Goal: Task Accomplishment & Management: Use online tool/utility

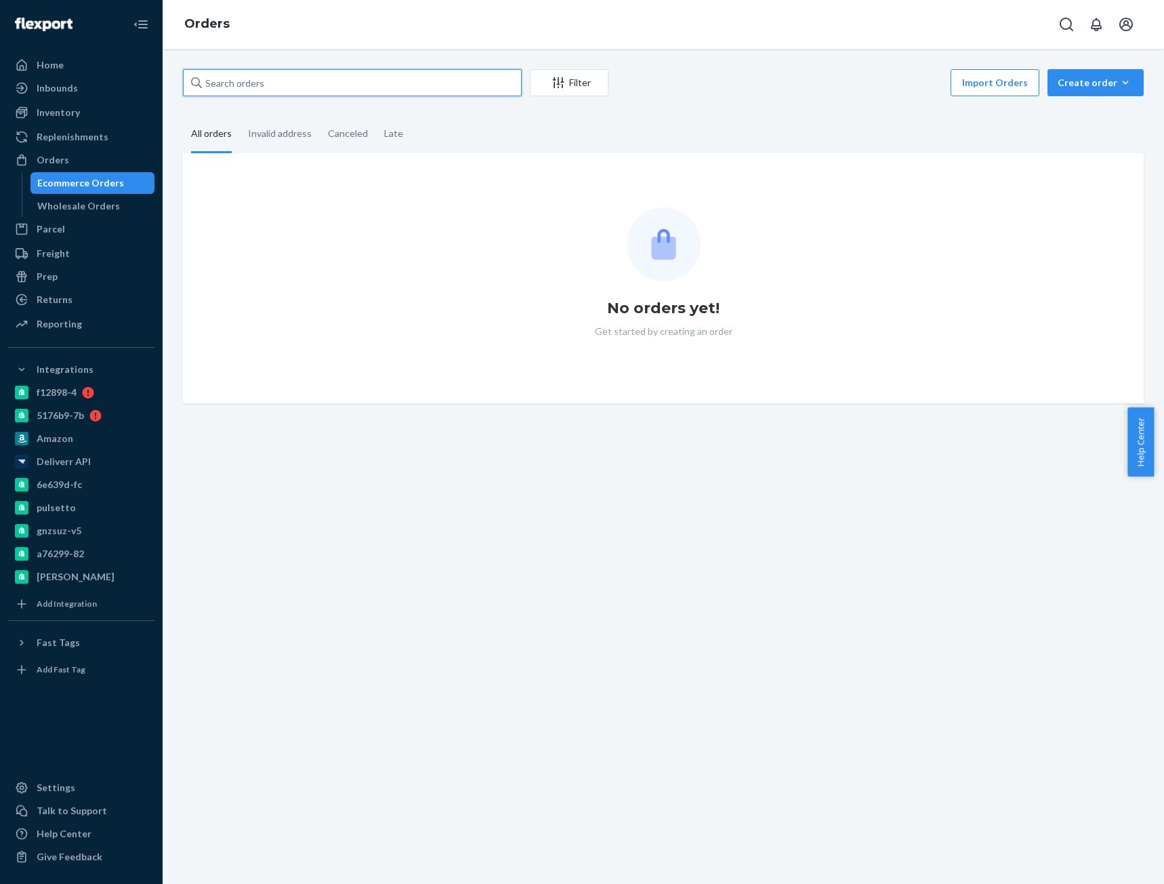
click at [218, 80] on input "text" at bounding box center [352, 82] width 339 height 27
paste input "[PERSON_NAME]"
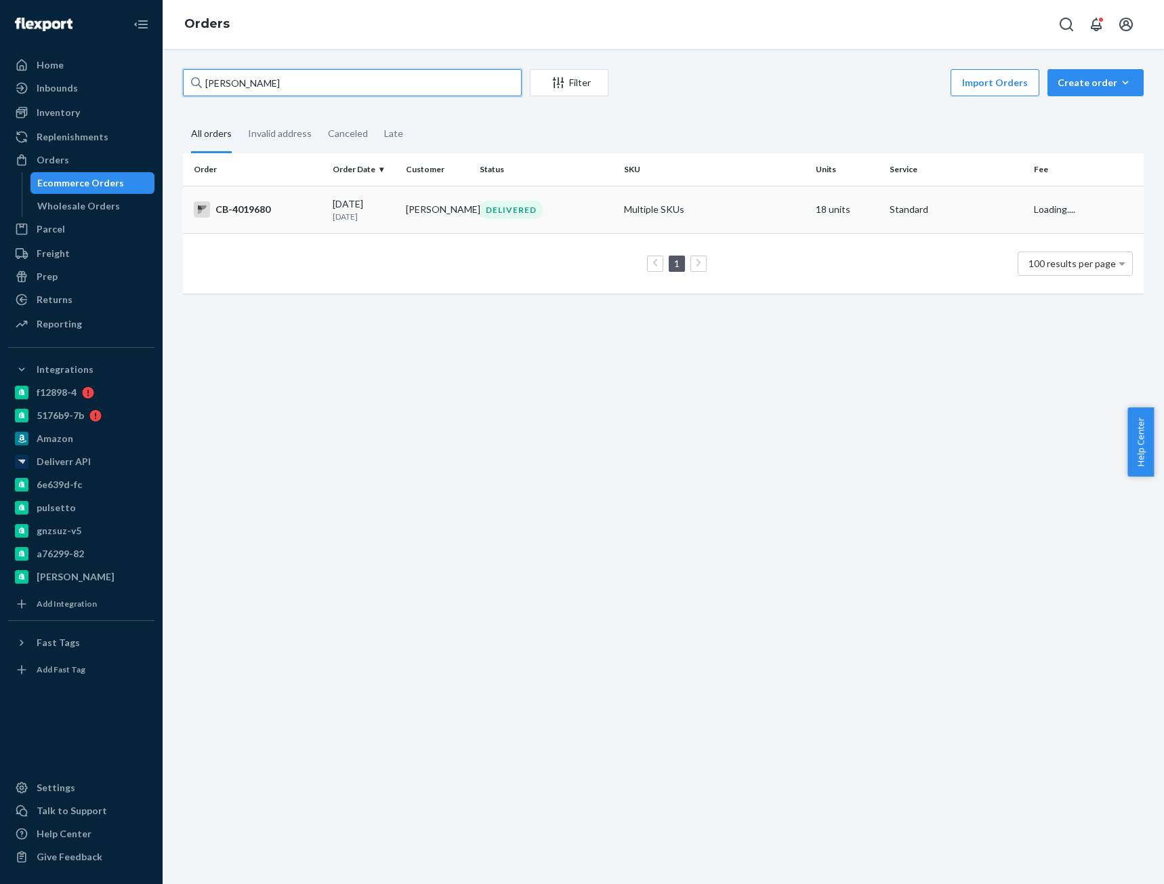
type input "[PERSON_NAME]"
click at [247, 221] on td "CB-4019680" at bounding box center [255, 209] width 144 height 47
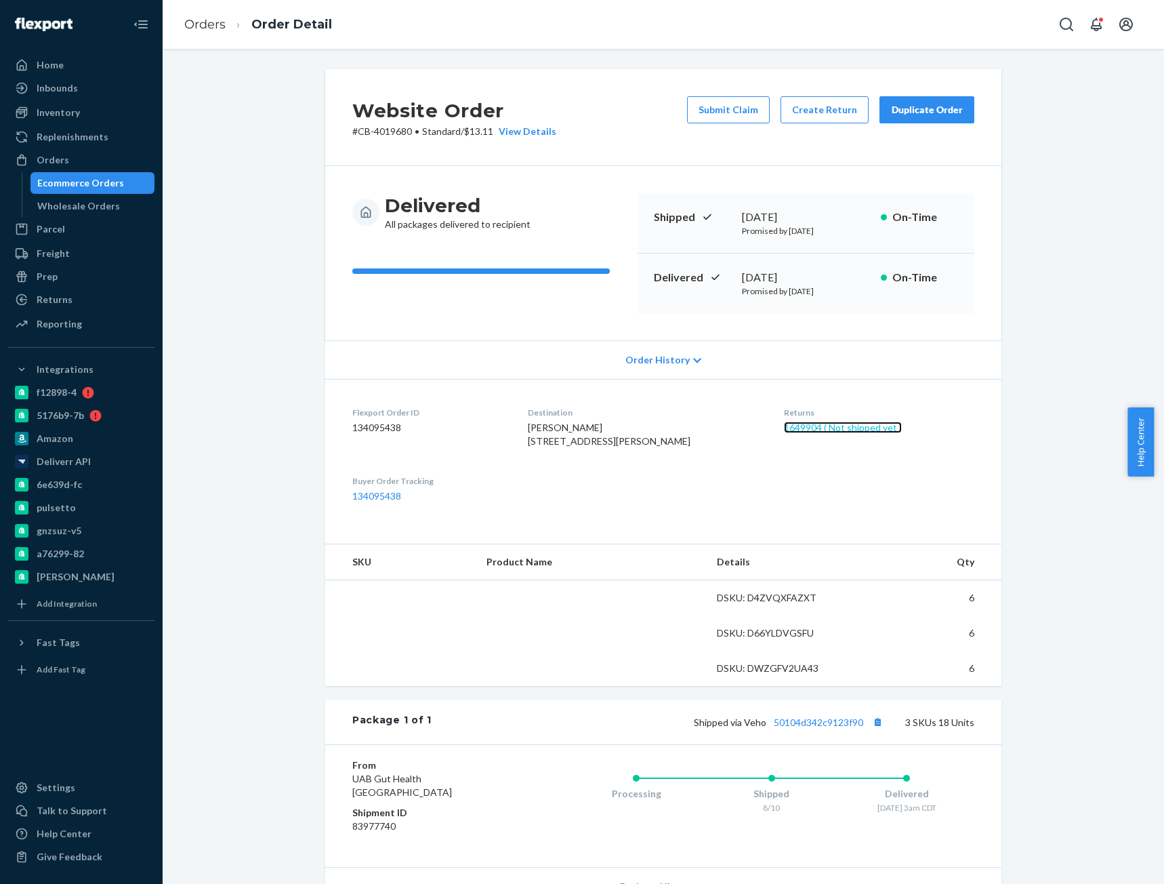
click at [831, 432] on link "1649904 ( Not shipped yet )" at bounding box center [843, 427] width 118 height 12
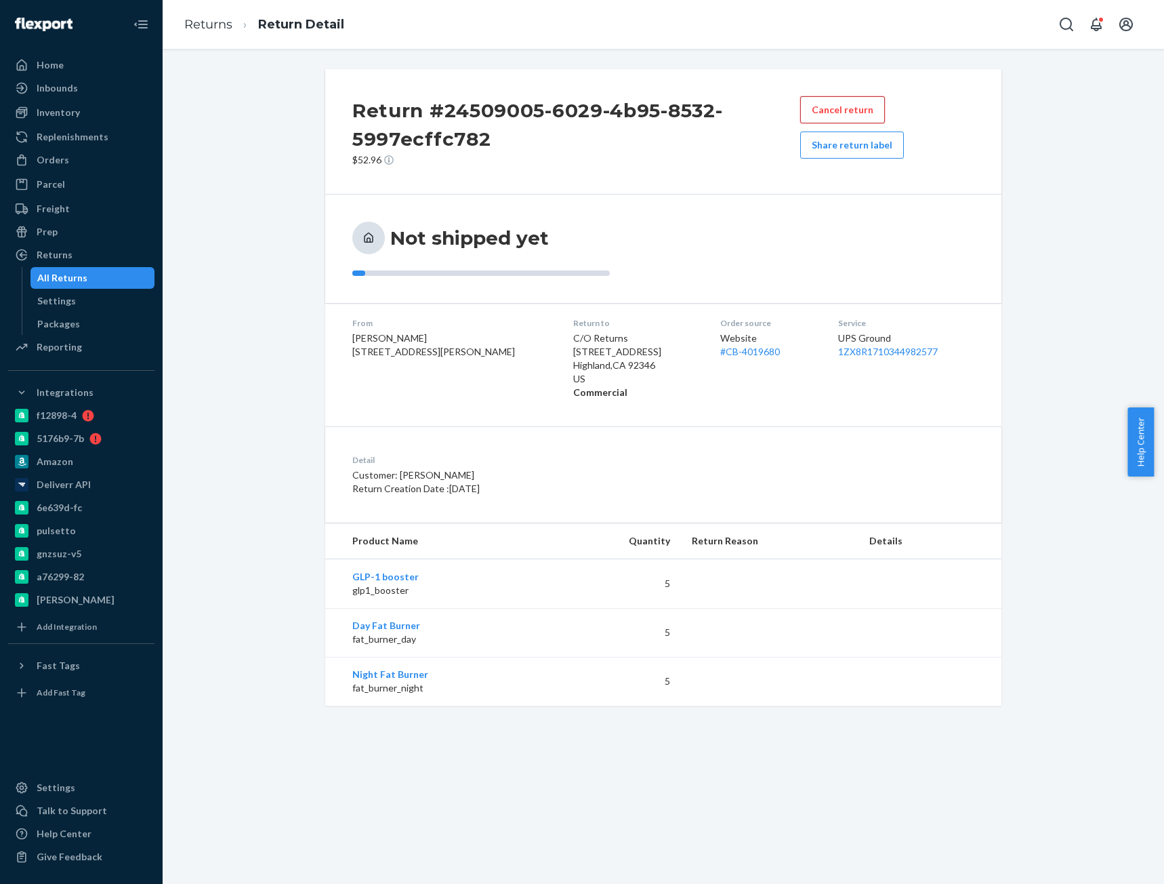
click at [837, 109] on button "Cancel return" at bounding box center [842, 109] width 85 height 27
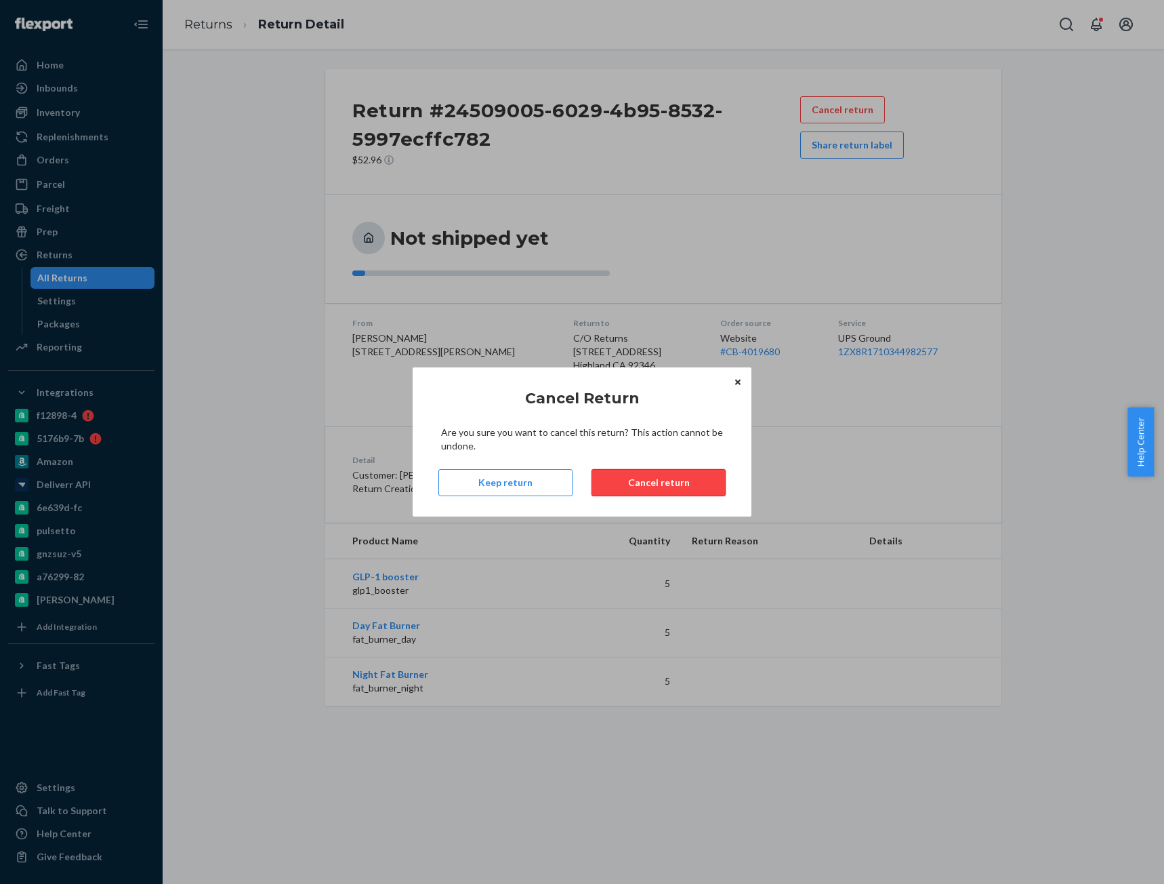
click at [651, 487] on button "Cancel return" at bounding box center [659, 482] width 134 height 27
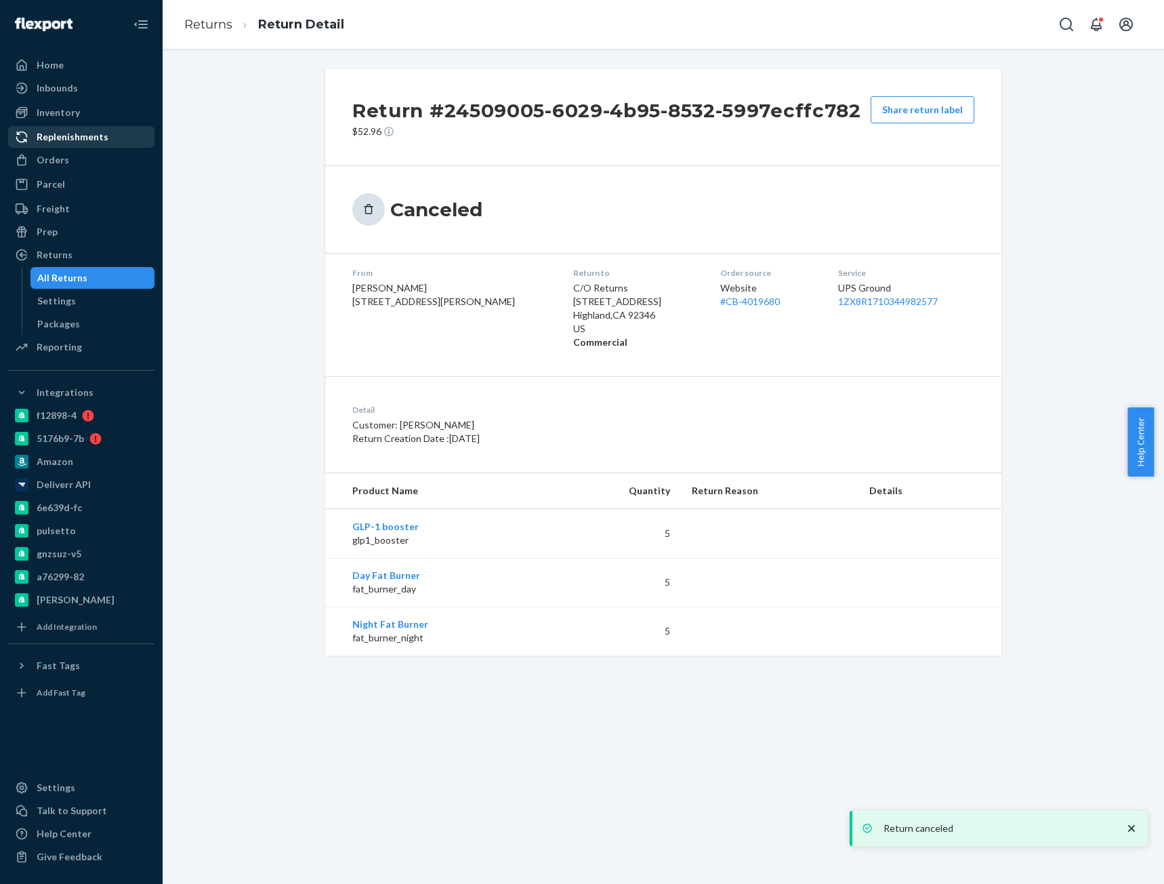
drag, startPoint x: 64, startPoint y: 154, endPoint x: 150, endPoint y: 131, distance: 88.9
click at [64, 154] on div "Orders" at bounding box center [53, 160] width 33 height 14
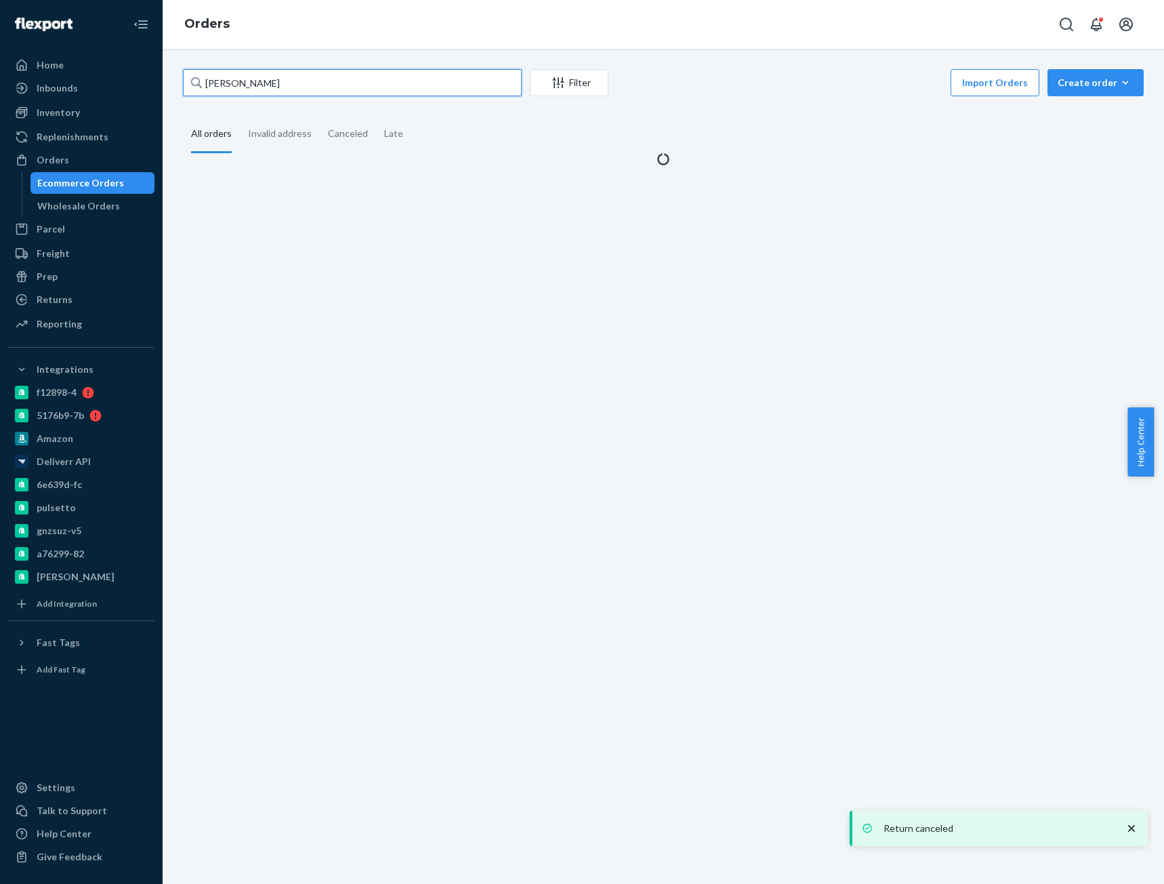
click at [284, 87] on input "[PERSON_NAME]" at bounding box center [352, 82] width 339 height 27
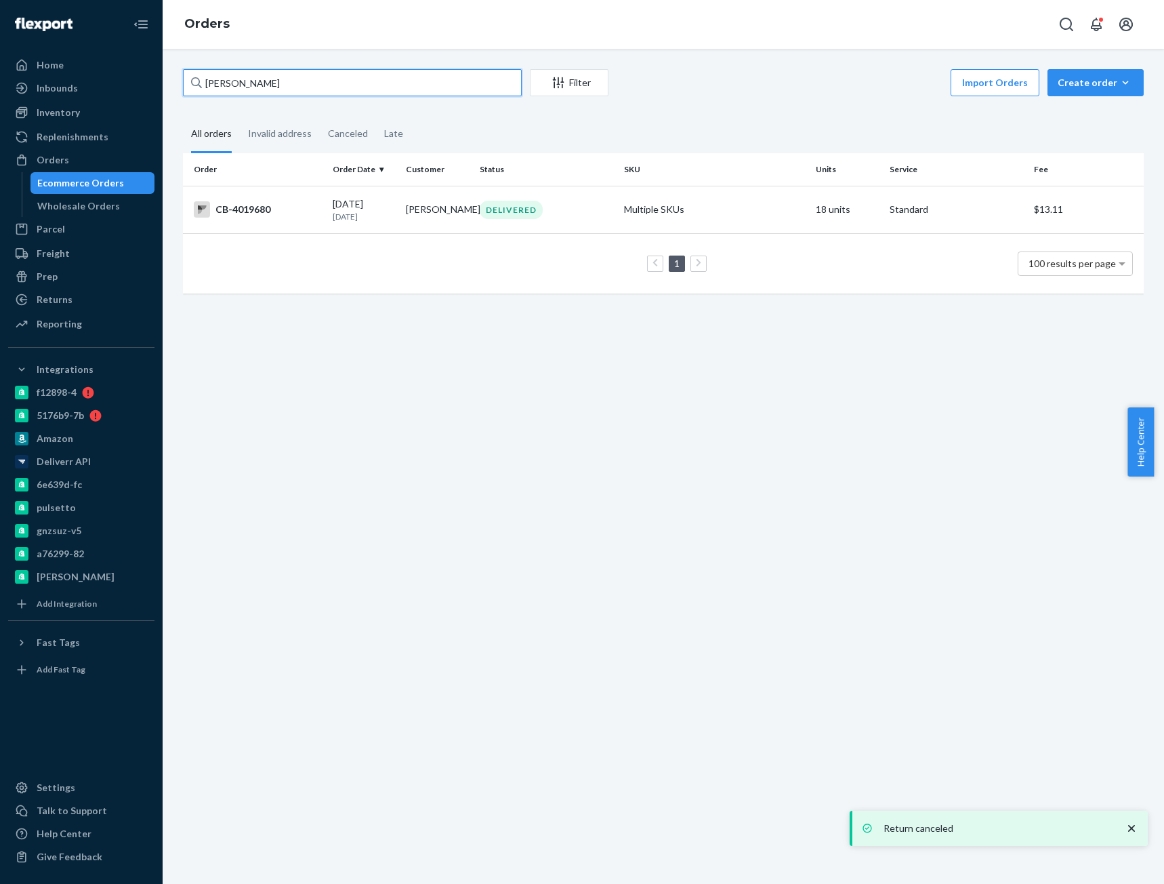
paste input "CB-4023745"
type input "CB-4023745"
click at [356, 207] on div "[DATE] [DATE]" at bounding box center [364, 209] width 63 height 25
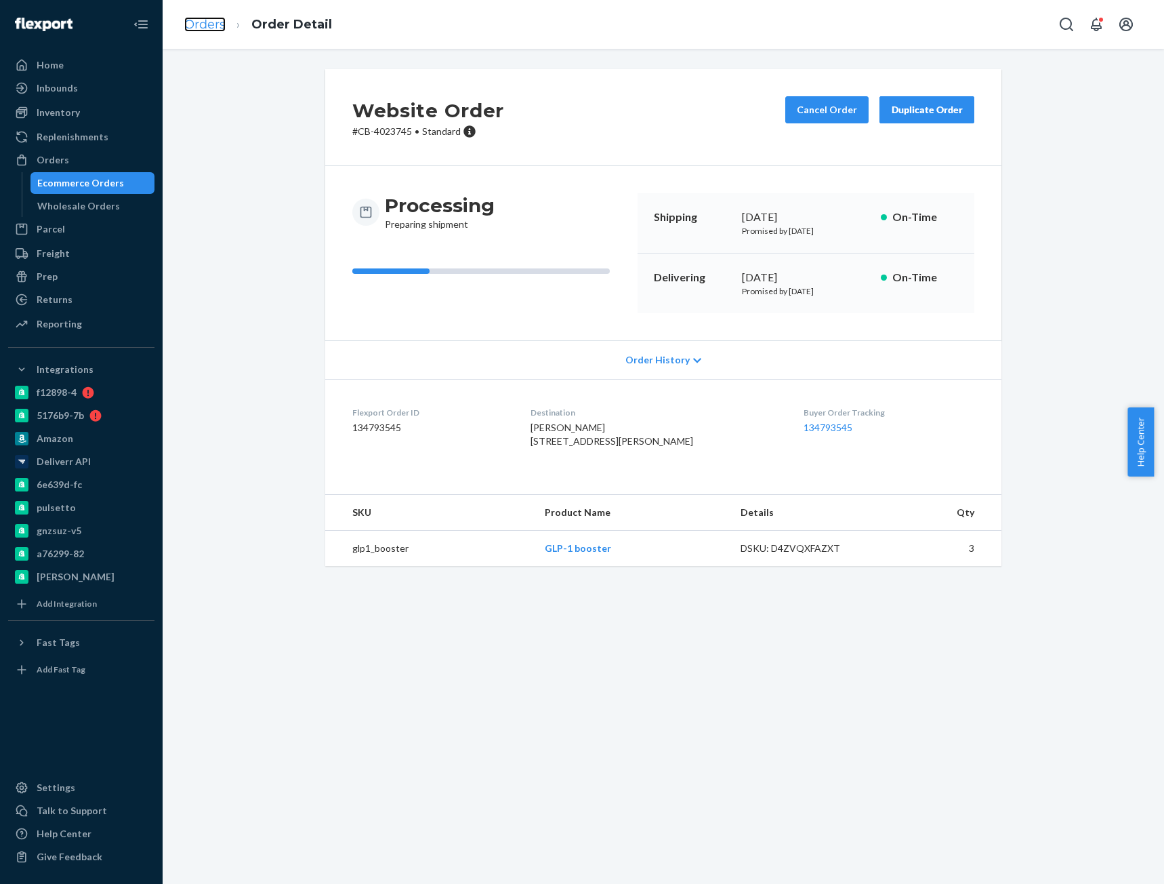
click at [201, 28] on link "Orders" at bounding box center [204, 24] width 41 height 15
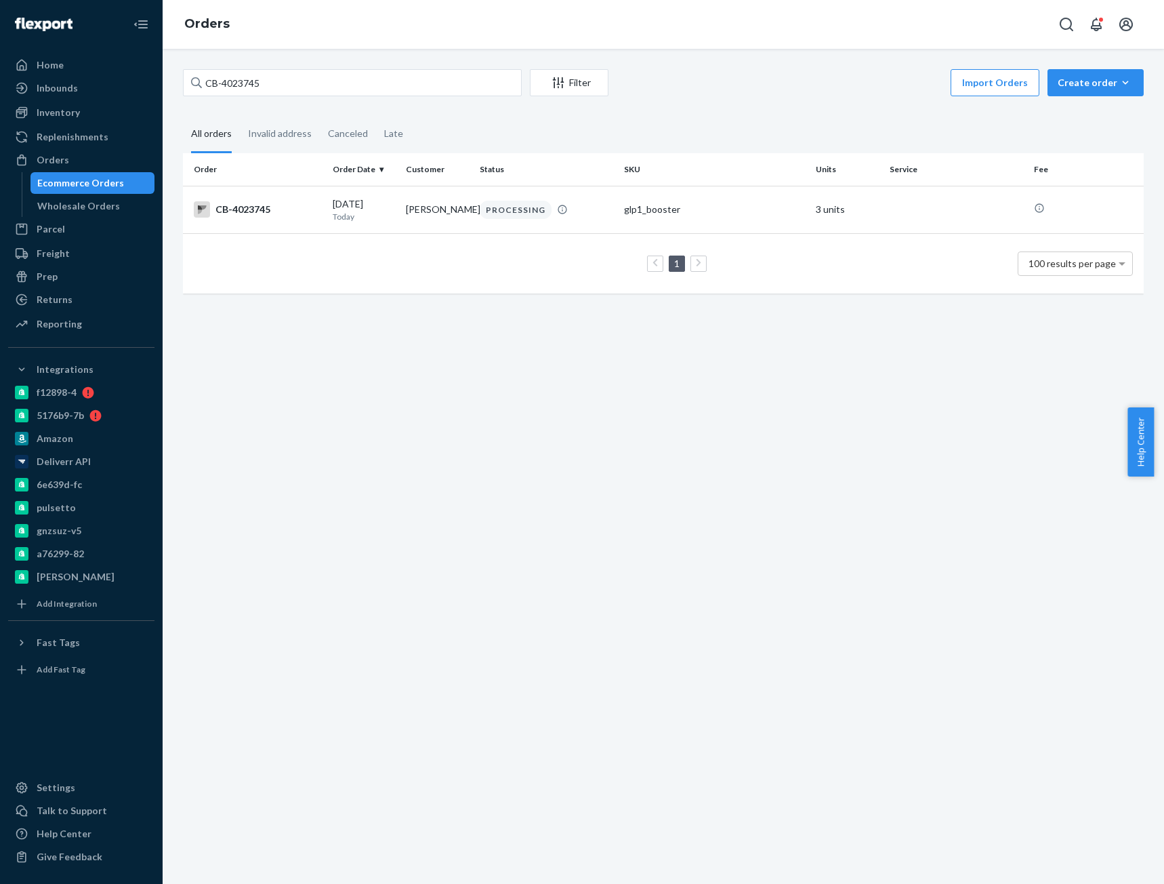
click at [238, 88] on input "CB-4023745" at bounding box center [352, 82] width 339 height 27
type input "CB- 3974084"
click at [279, 219] on td "CB-3974084" at bounding box center [255, 209] width 144 height 47
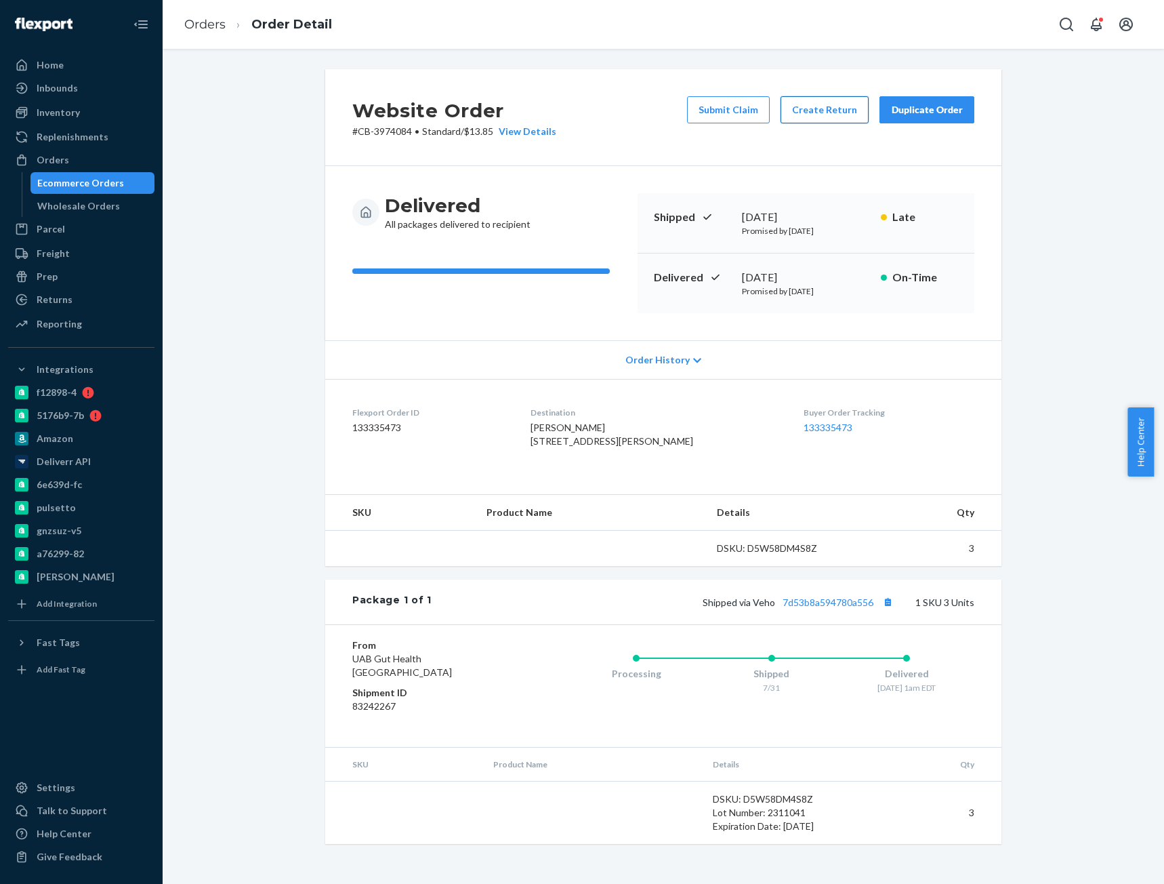
click at [802, 112] on button "Create Return" at bounding box center [825, 109] width 88 height 27
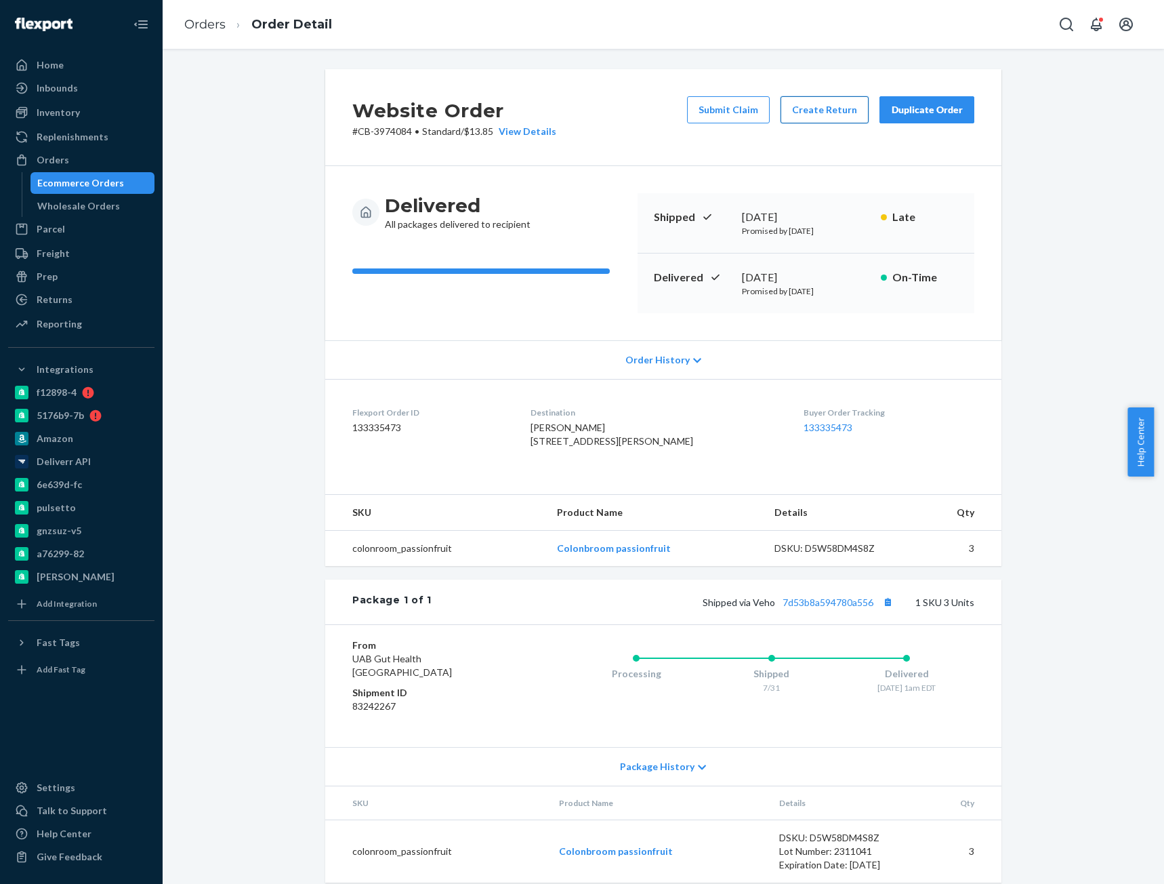
click at [841, 115] on button "Create Return" at bounding box center [825, 109] width 88 height 27
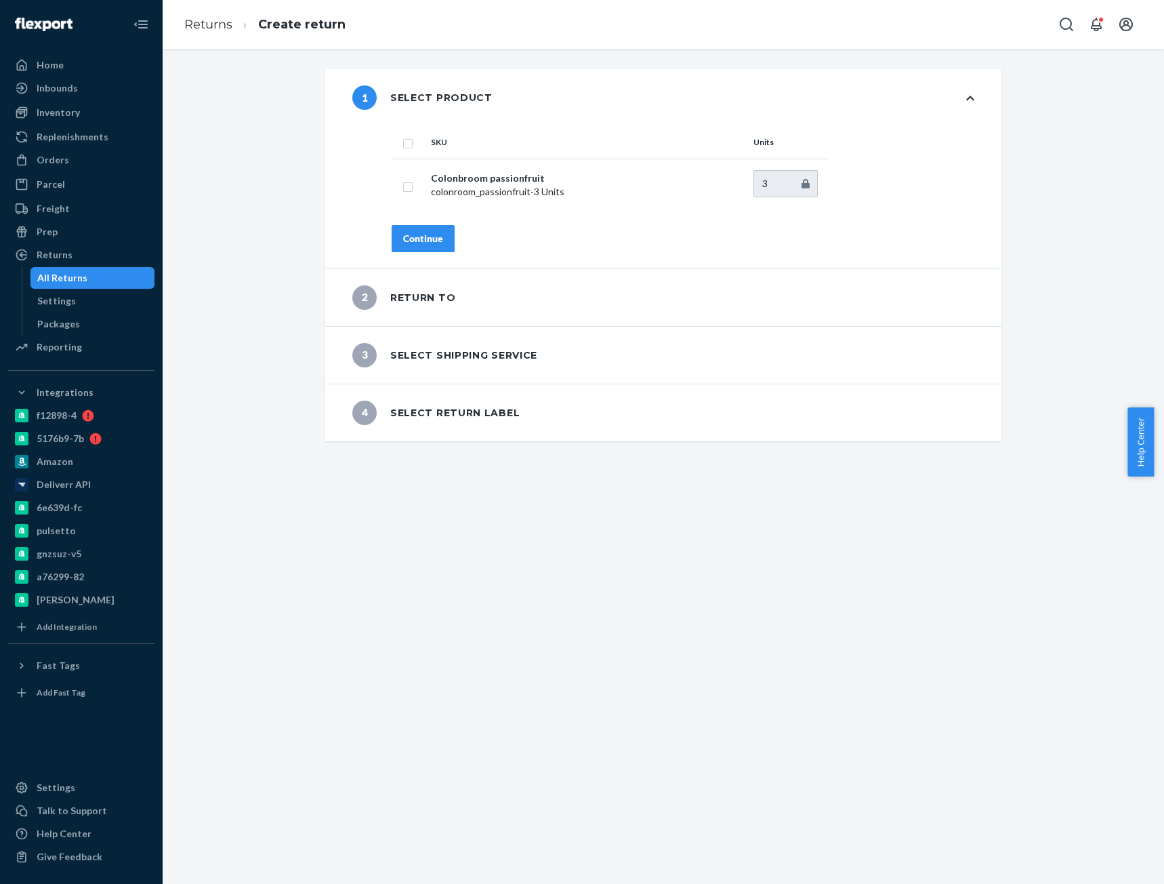
click at [405, 140] on input "checkbox" at bounding box center [408, 142] width 11 height 14
checkbox input "true"
click at [433, 245] on div "Continue" at bounding box center [423, 239] width 40 height 14
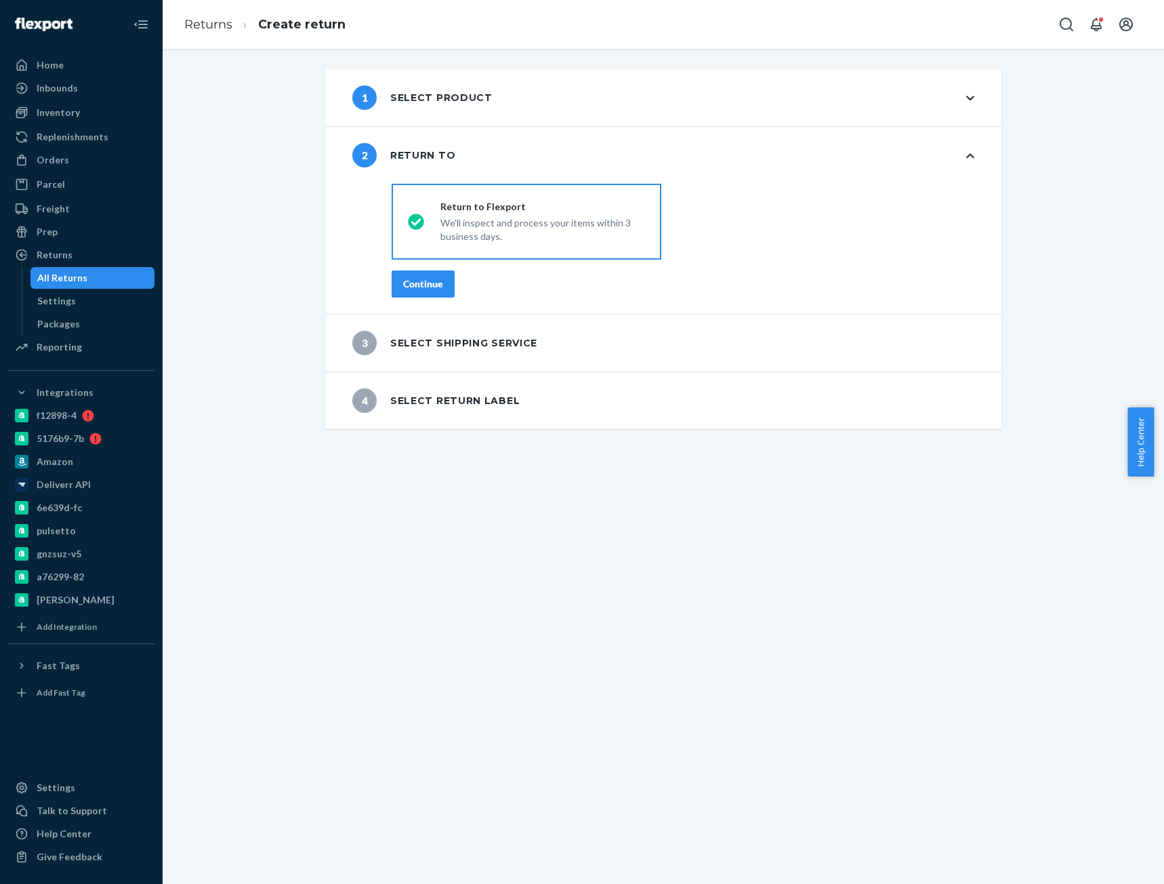
click at [429, 290] on div "Continue" at bounding box center [423, 284] width 40 height 14
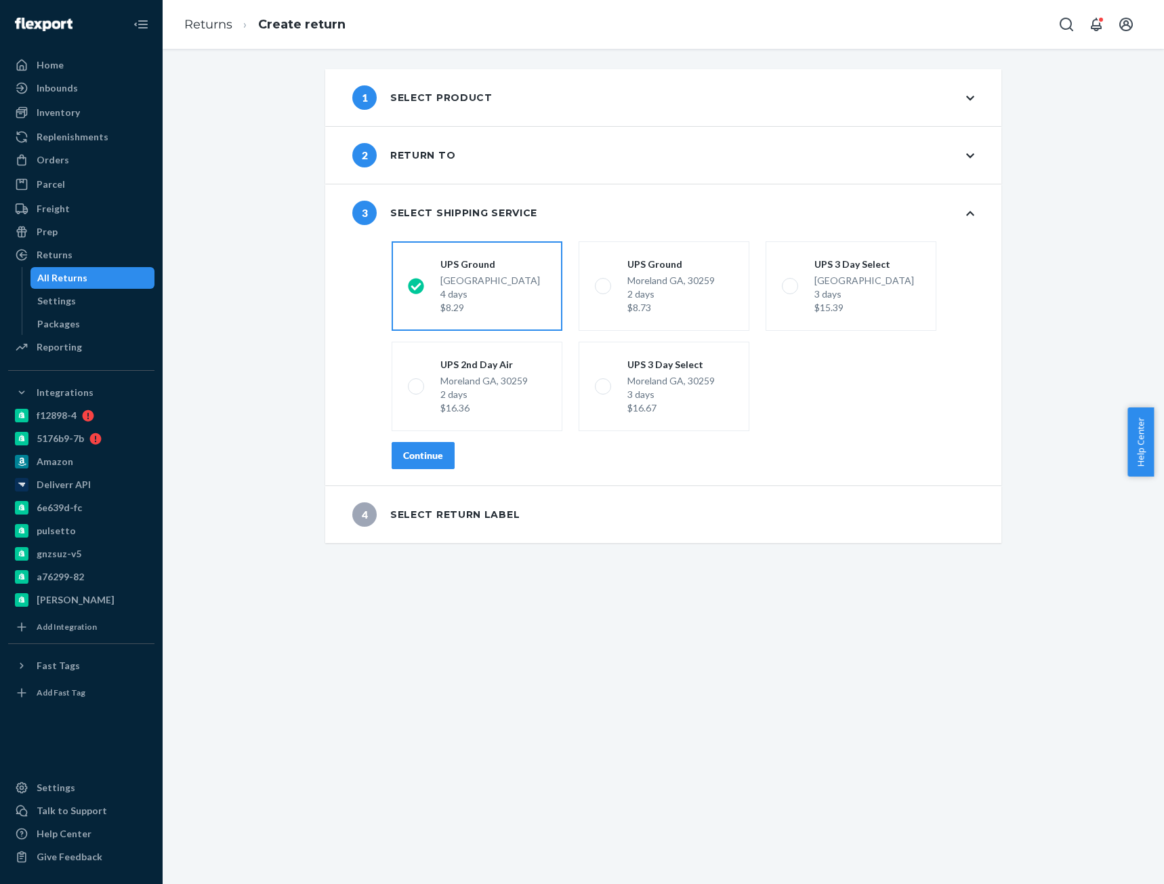
click at [433, 453] on div "Continue" at bounding box center [423, 456] width 40 height 14
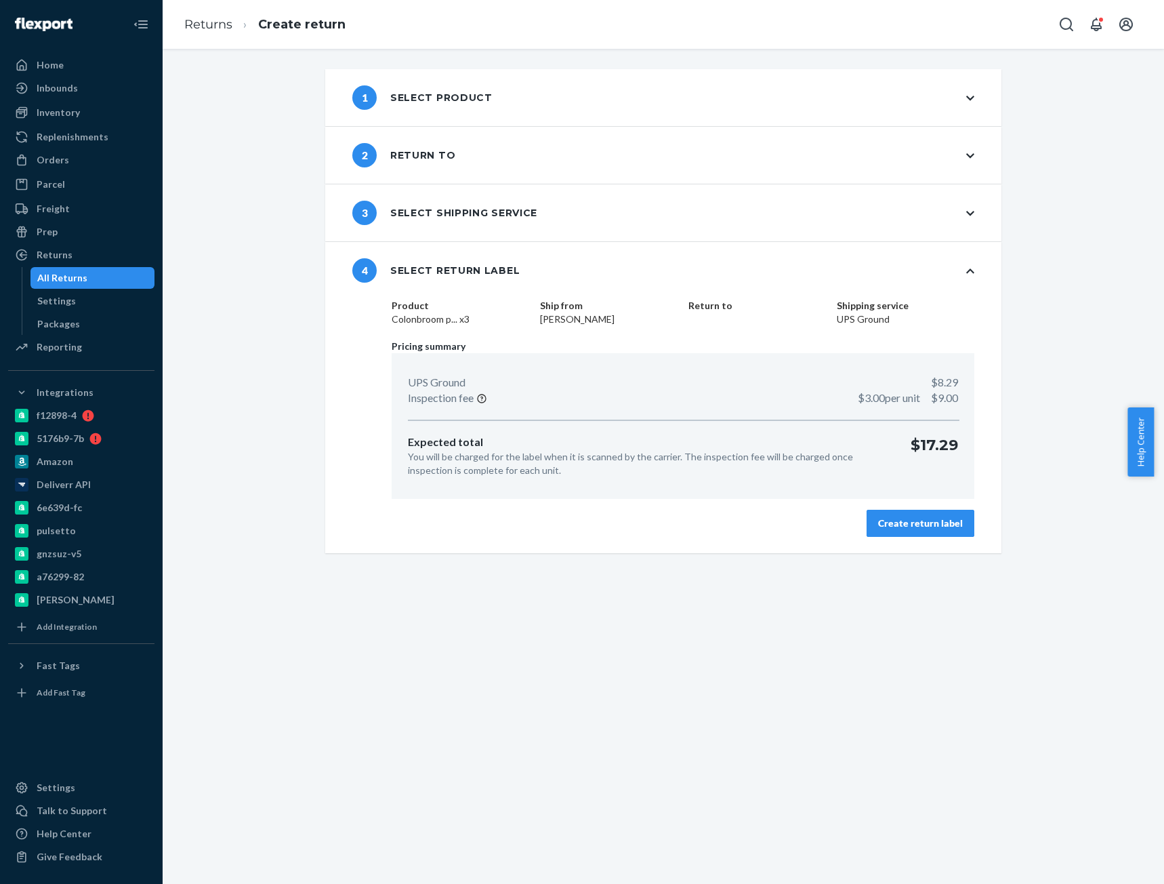
click at [902, 520] on div "Create return label" at bounding box center [920, 523] width 85 height 14
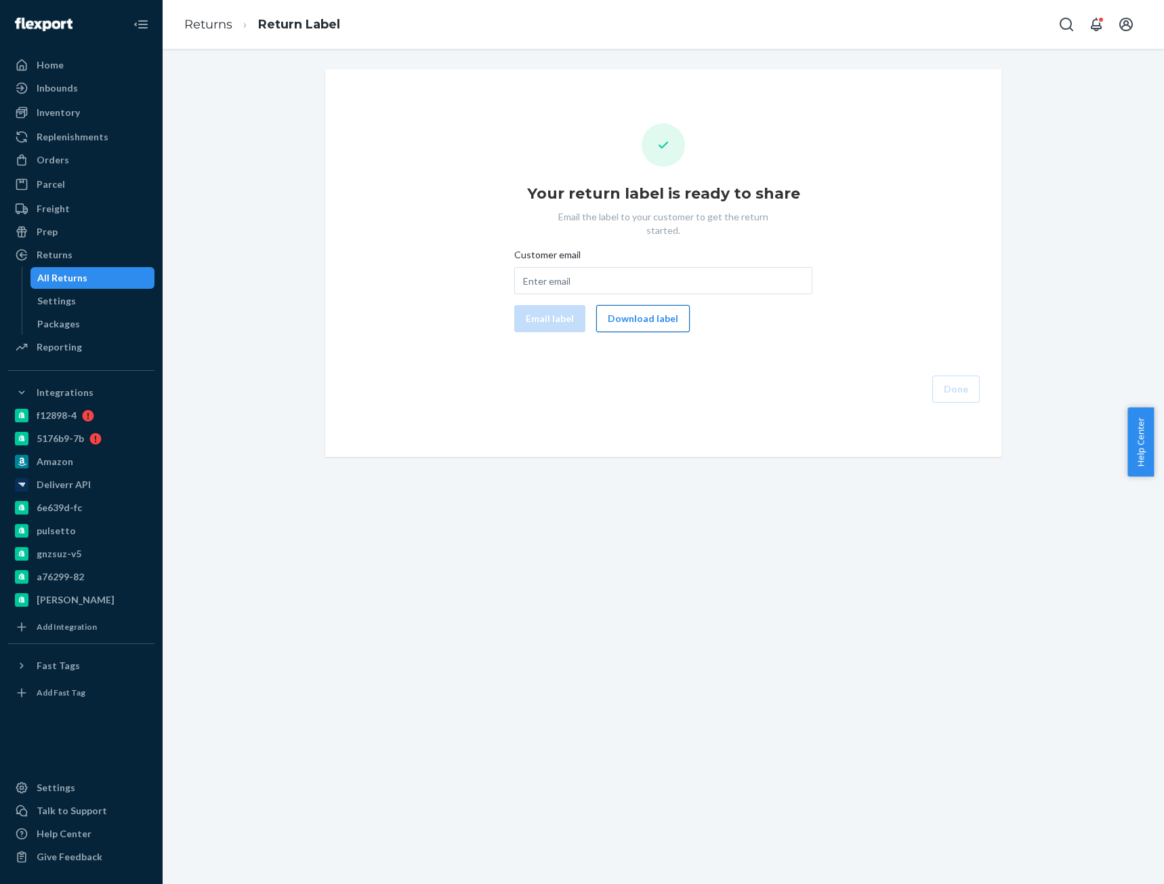
click at [635, 308] on button "Download label" at bounding box center [643, 318] width 94 height 27
